Goal: Navigation & Orientation: Understand site structure

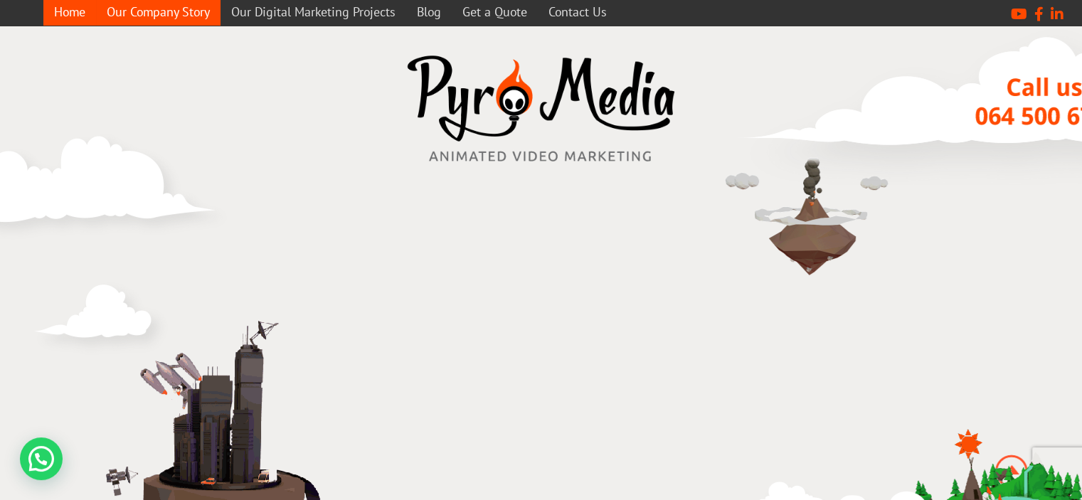
click at [143, 6] on link "Our Company Story" at bounding box center [158, 12] width 124 height 28
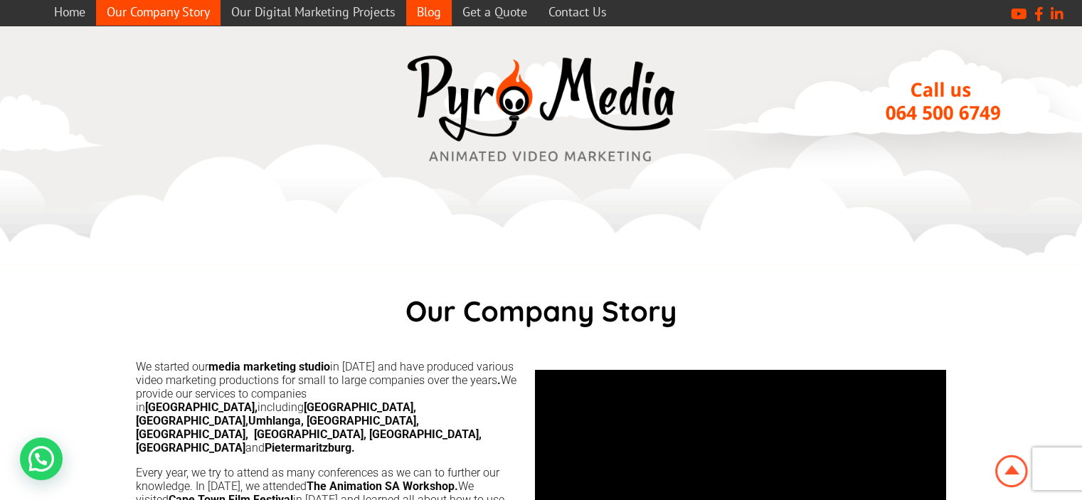
click at [426, 12] on link "Blog" at bounding box center [429, 12] width 46 height 28
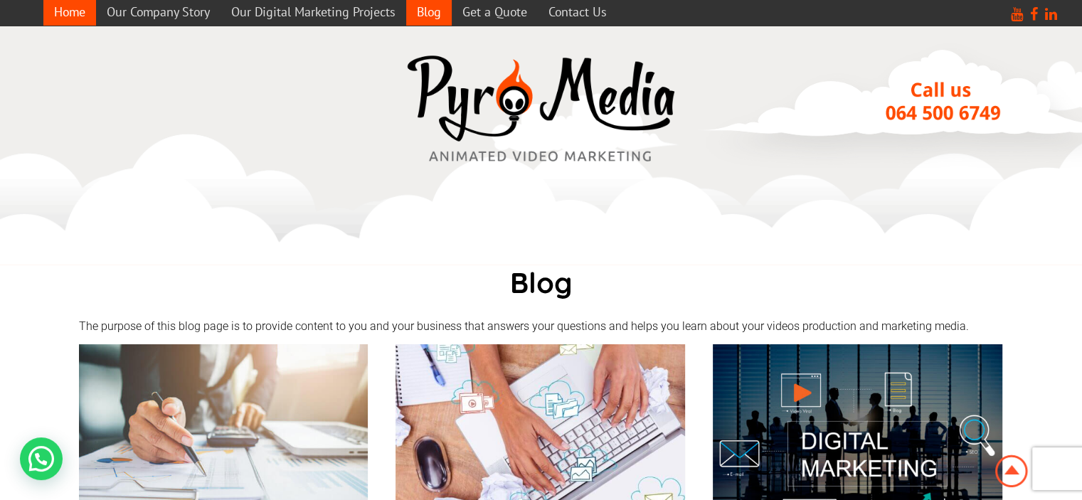
click at [73, 7] on link "Home" at bounding box center [69, 12] width 53 height 28
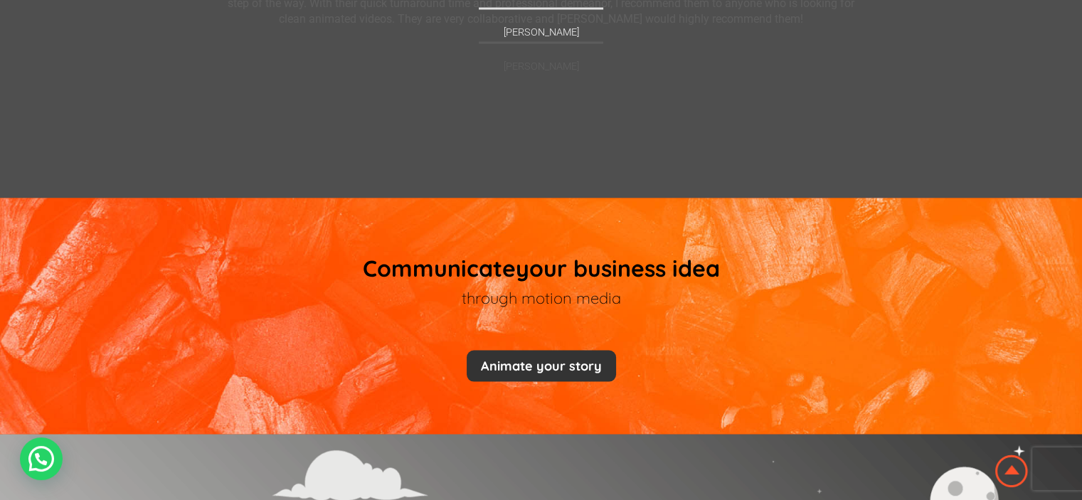
scroll to position [2632, 0]
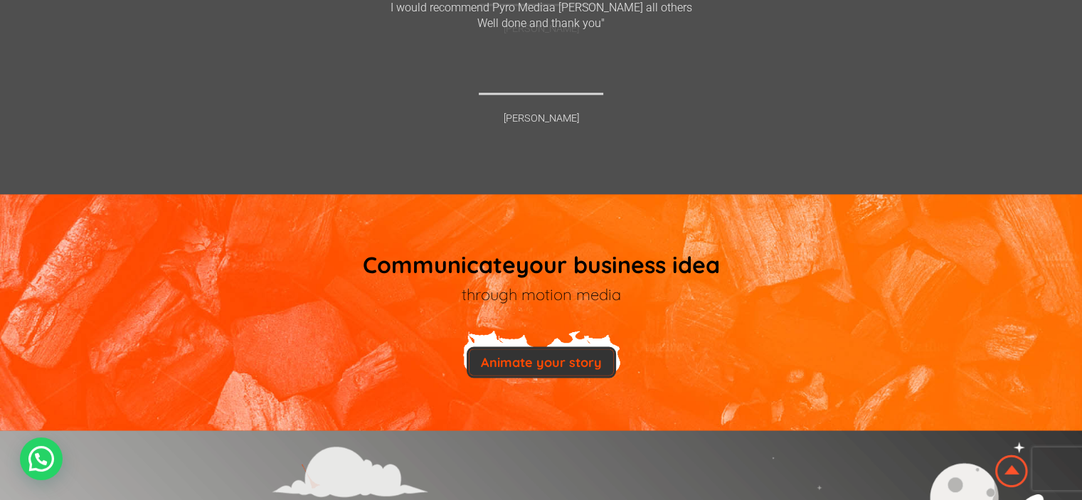
click at [549, 355] on button "Animate your story" at bounding box center [541, 361] width 149 height 31
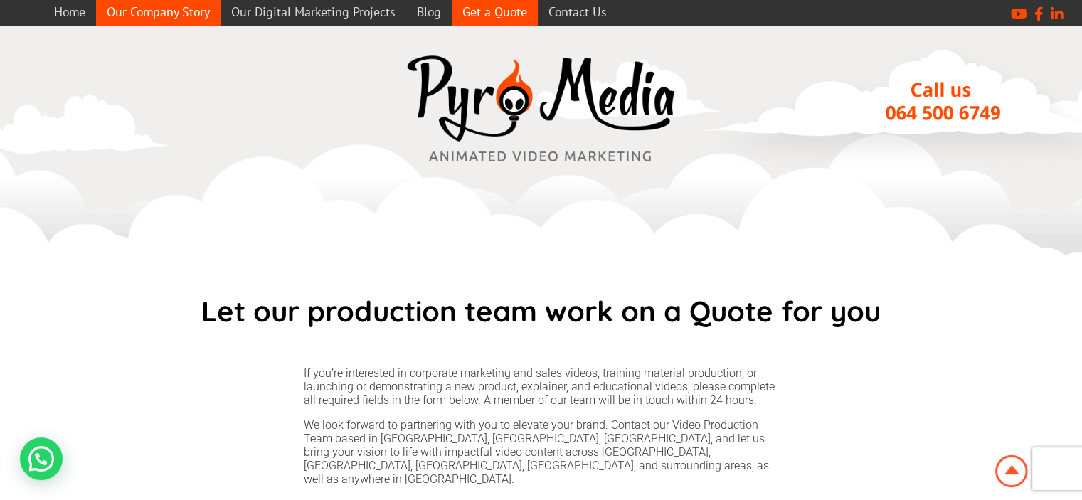
click at [171, 7] on link "Our Company Story" at bounding box center [158, 12] width 124 height 28
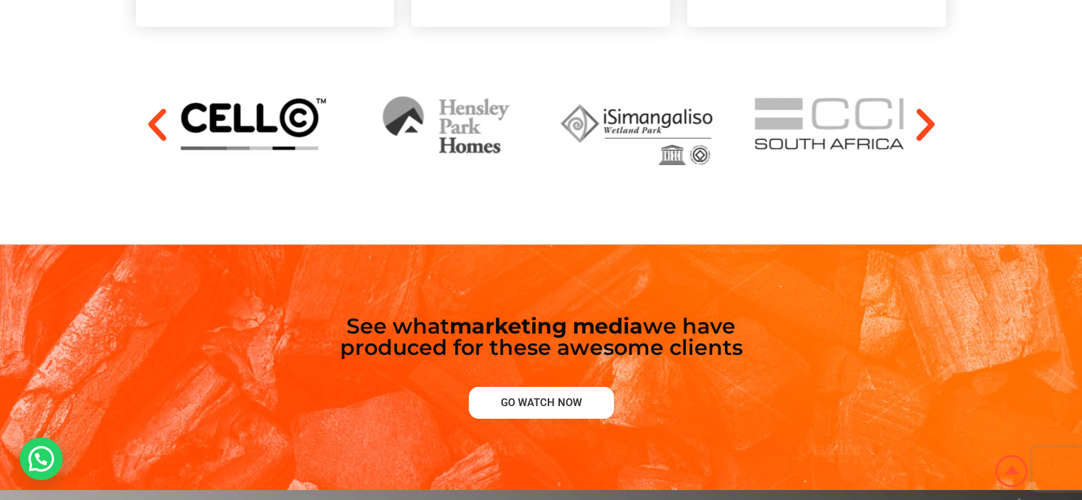
scroll to position [3984, 0]
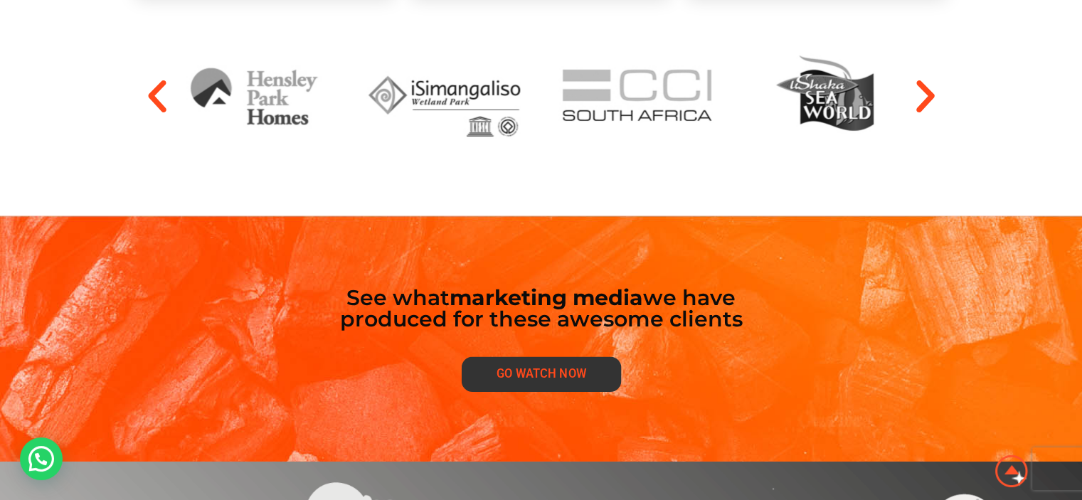
click at [548, 368] on span "Go watch now" at bounding box center [541, 374] width 89 height 12
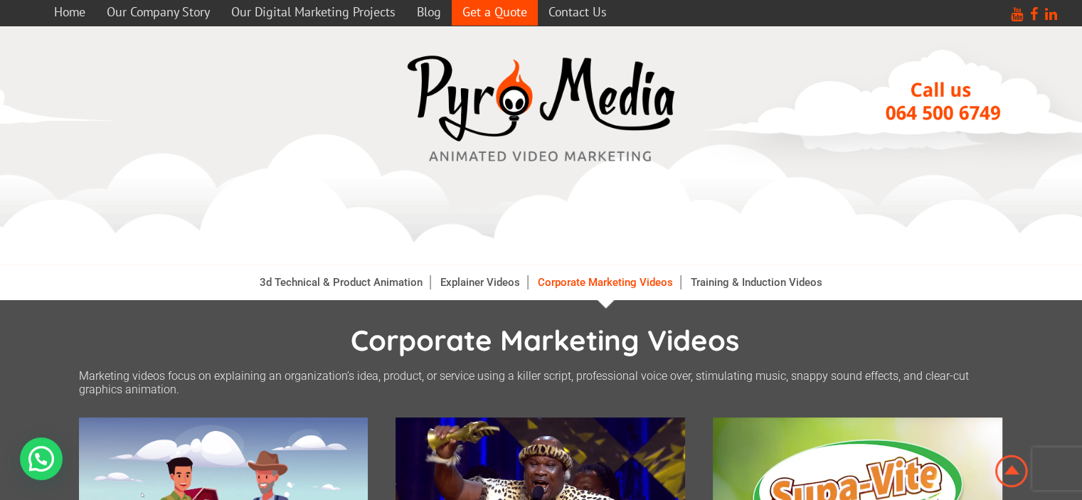
click at [501, 16] on link "Get a Quote" at bounding box center [495, 12] width 86 height 28
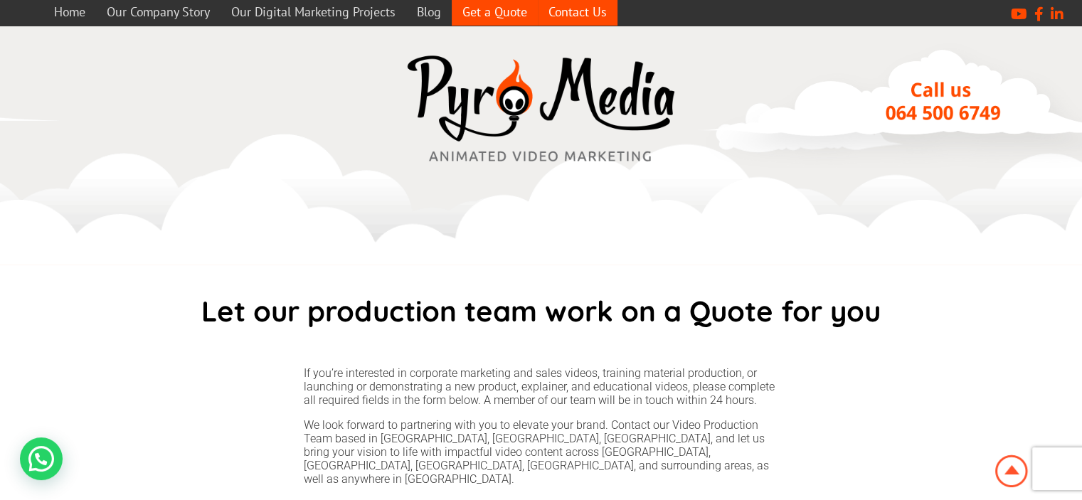
click at [586, 12] on link "Contact Us" at bounding box center [578, 12] width 80 height 28
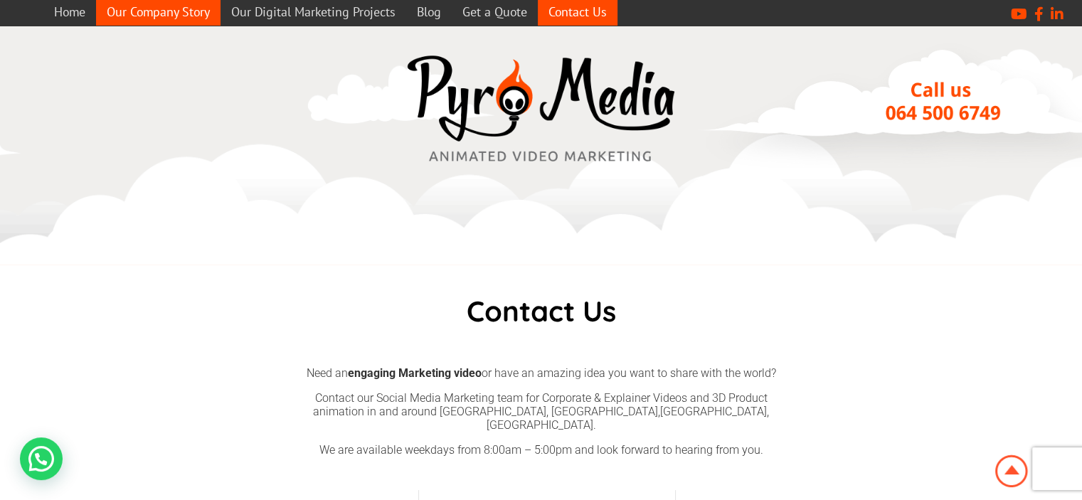
click at [154, 16] on link "Our Company Story" at bounding box center [158, 12] width 124 height 28
